Goal: Navigation & Orientation: Find specific page/section

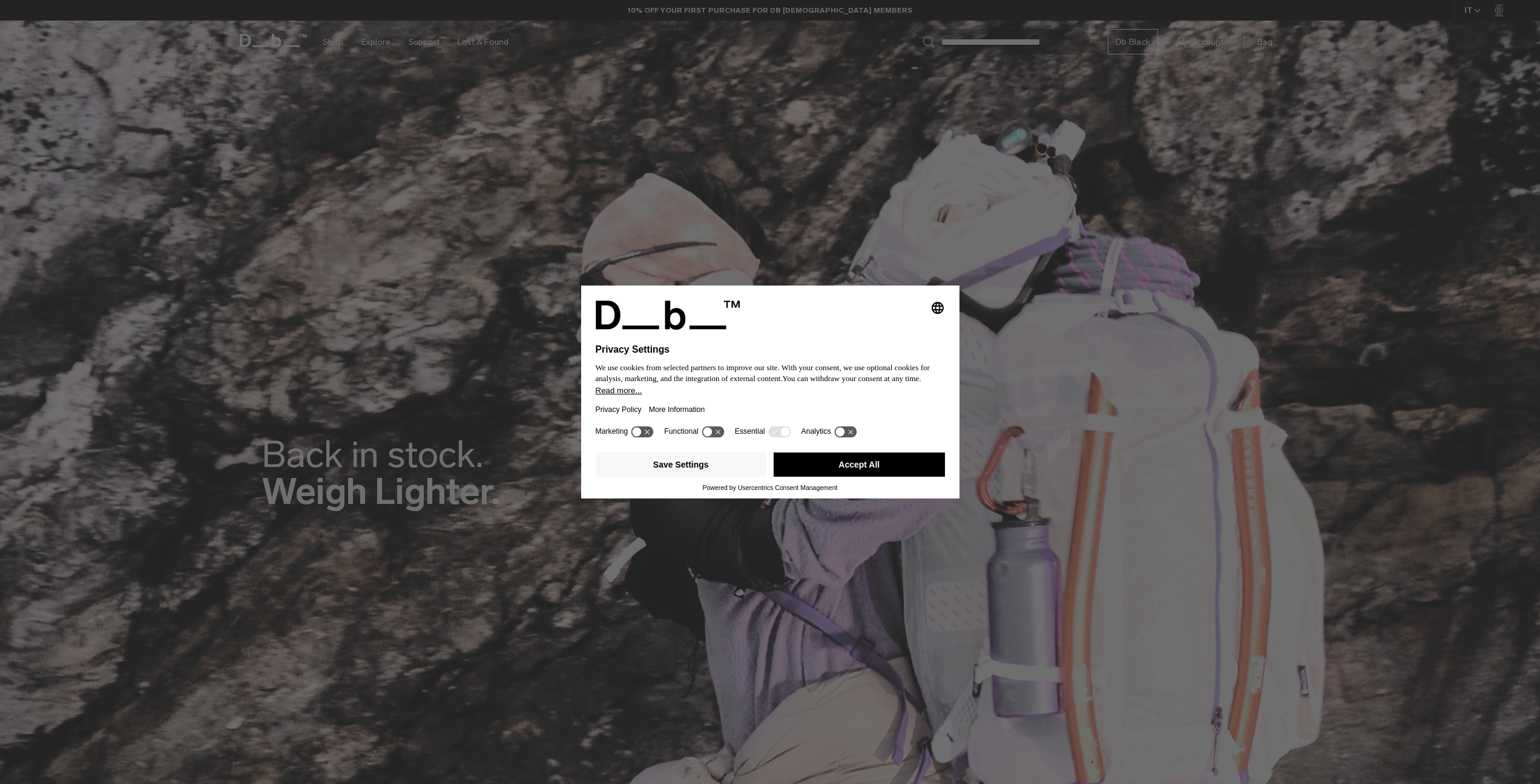
click at [861, 469] on button "Accept All" at bounding box center [859, 464] width 171 height 24
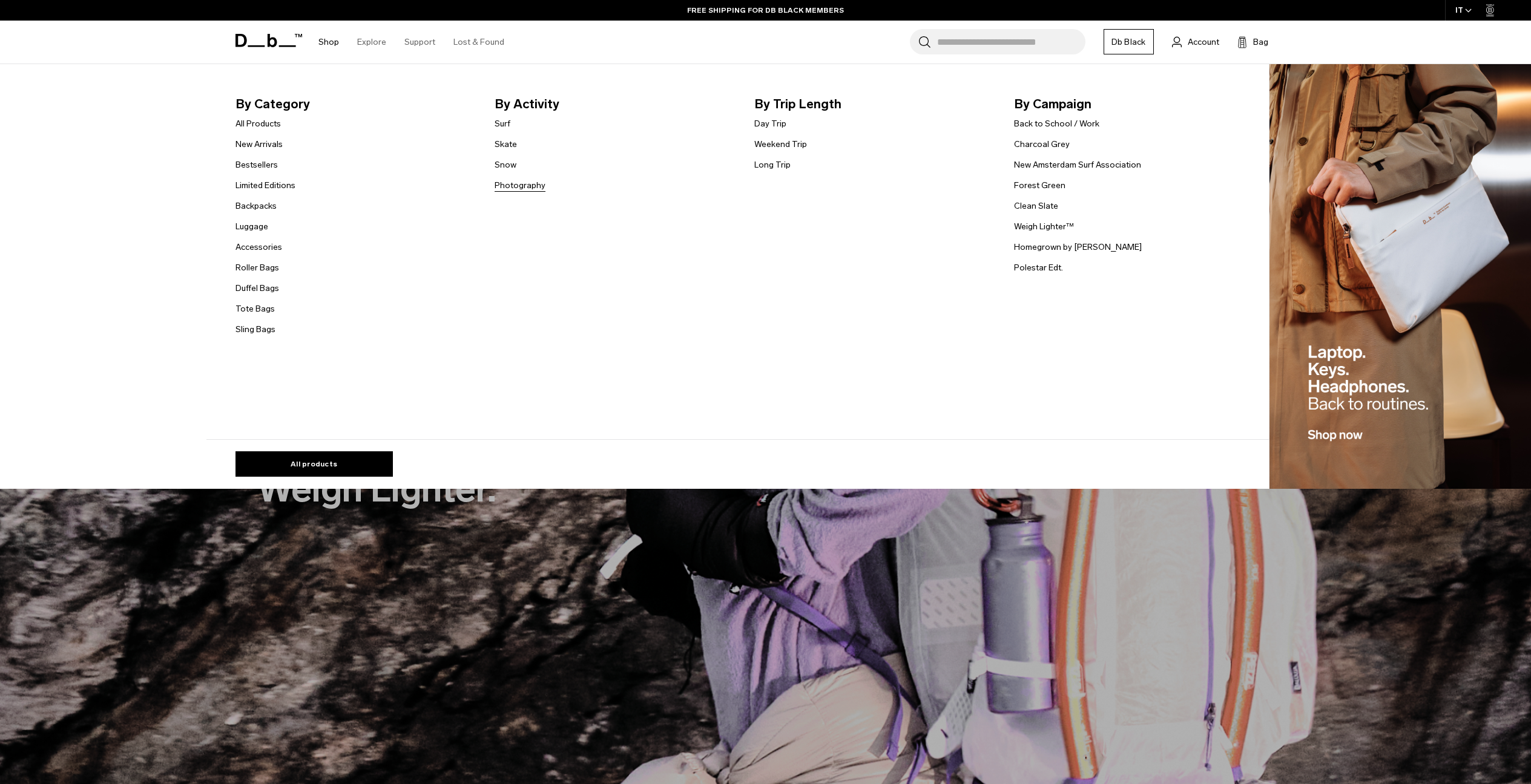
click at [538, 183] on link "Photography" at bounding box center [520, 185] width 51 height 12
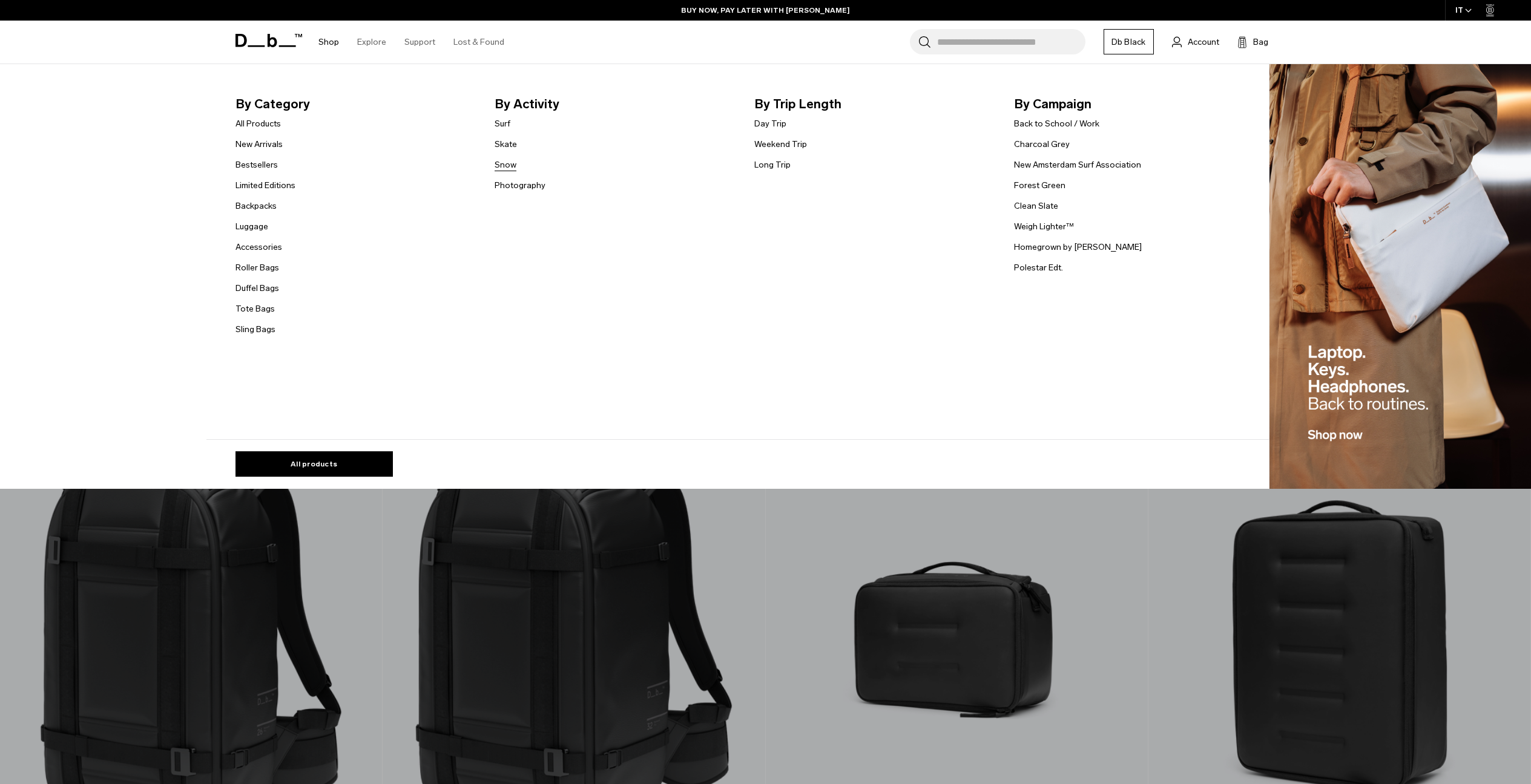
click at [507, 165] on link "Snow" at bounding box center [505, 165] width 22 height 12
